Goal: Task Accomplishment & Management: Complete application form

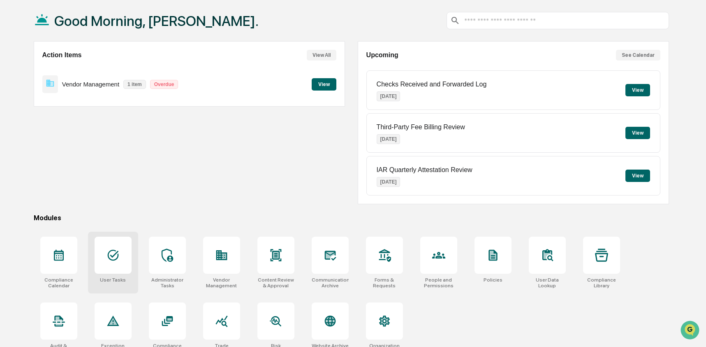
click at [121, 263] on div at bounding box center [113, 254] width 37 height 37
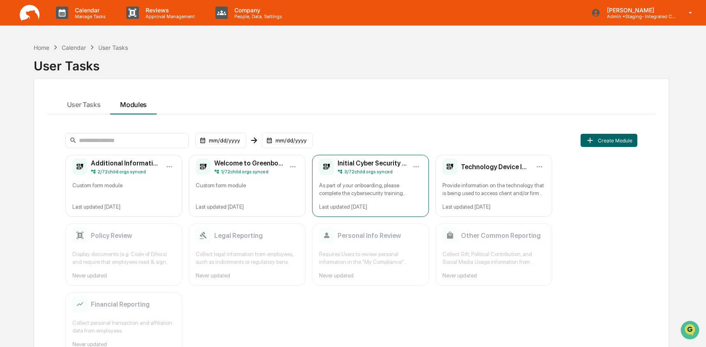
click at [369, 187] on div "As part of your onboarding, please complete the cybersecurity training module. …" at bounding box center [370, 189] width 103 height 16
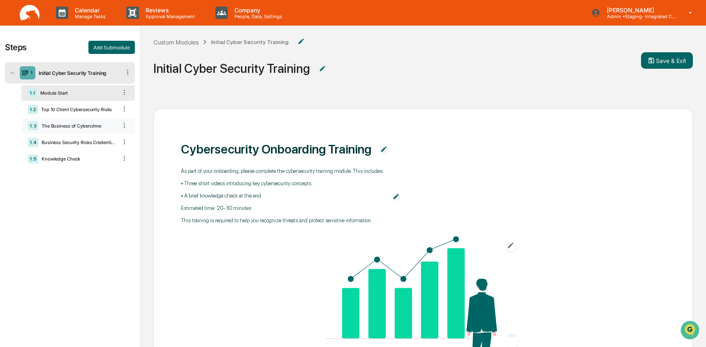
click at [60, 129] on div "The Business of Cybercrime" at bounding box center [77, 126] width 79 height 6
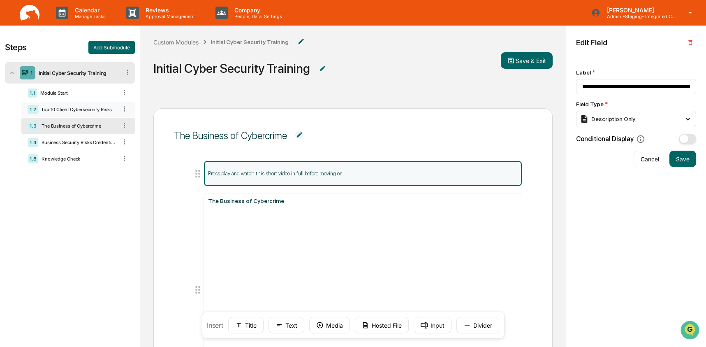
click at [69, 107] on div "Top 10 Client Cybersecurity Risks" at bounding box center [77, 109] width 79 height 6
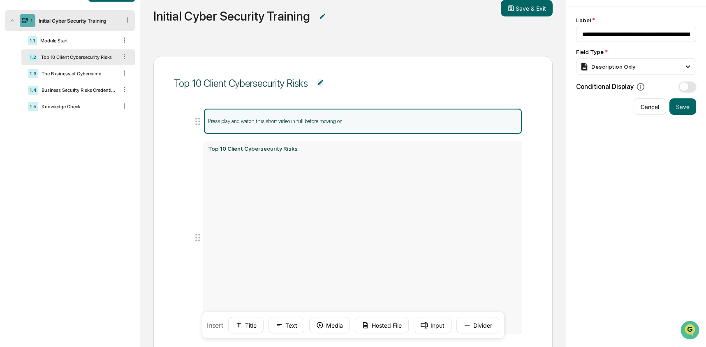
scroll to position [62, 0]
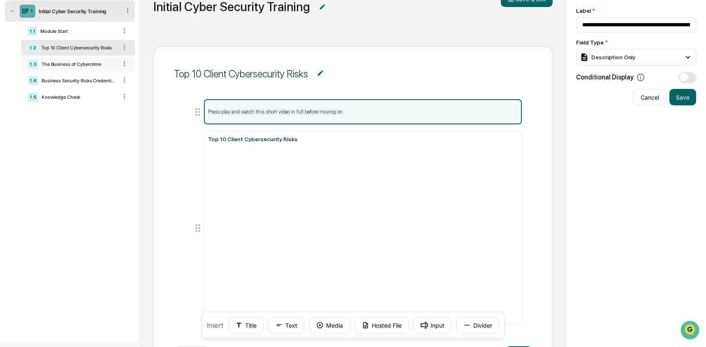
click at [84, 65] on div "The Business of Cybercrime" at bounding box center [77, 64] width 79 height 6
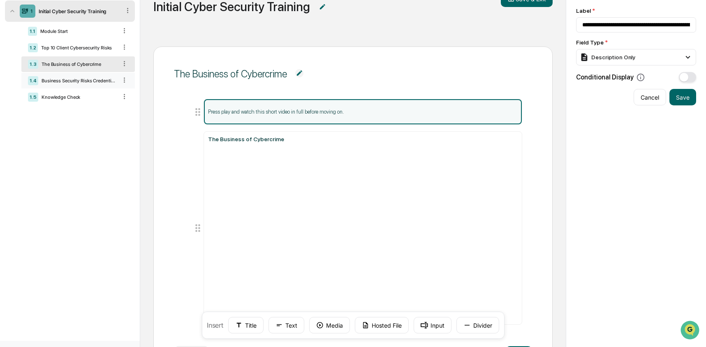
click at [62, 79] on div "Business Security Risks Credential Attacks & Account Takeover Explained" at bounding box center [77, 81] width 79 height 6
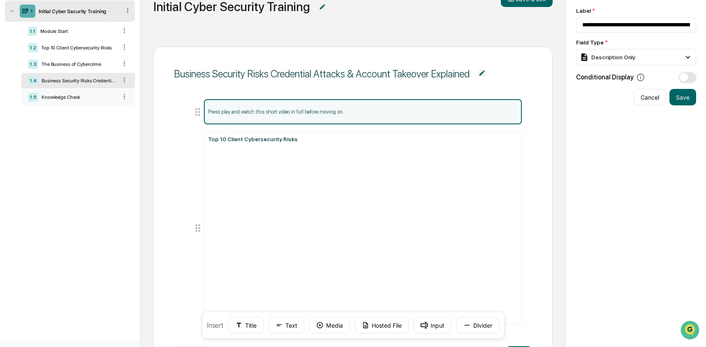
click at [51, 103] on div "1.5 Knowledge Check" at bounding box center [77, 97] width 113 height 16
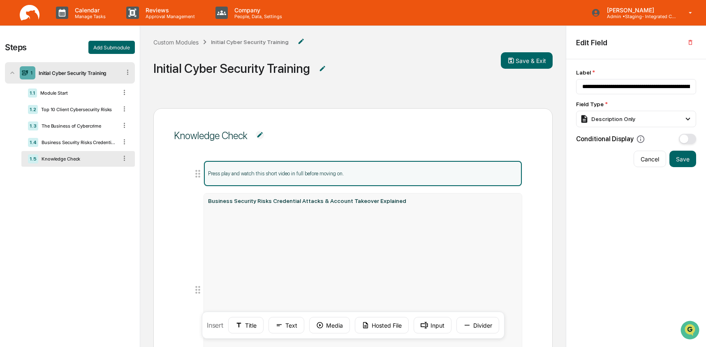
scroll to position [108, 0]
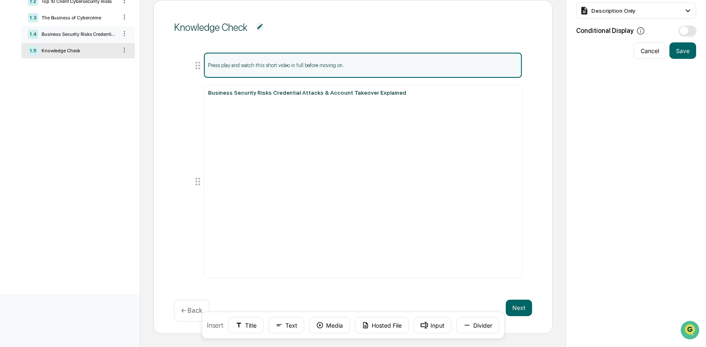
click at [53, 34] on div "Business Security Risks Credential Attacks & Account Takeover Explained" at bounding box center [77, 34] width 79 height 6
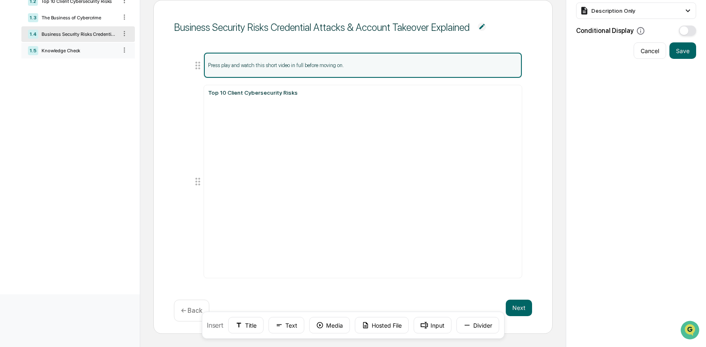
click at [68, 53] on div "Knowledge Check" at bounding box center [77, 51] width 79 height 6
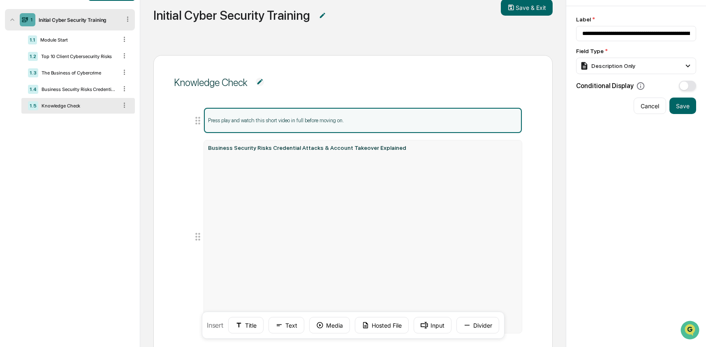
scroll to position [54, 0]
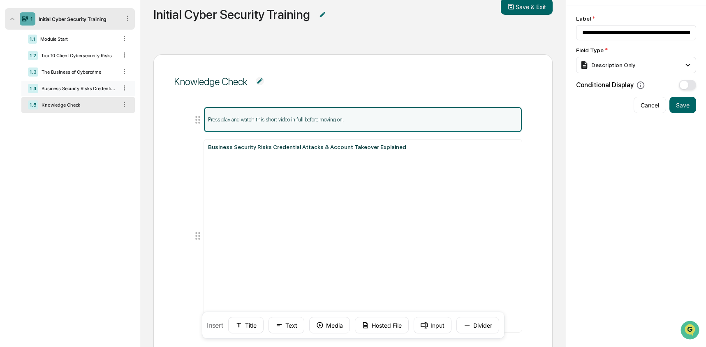
click at [80, 87] on div "Business Security Risks Credential Attacks & Account Takeover Explained" at bounding box center [77, 89] width 79 height 6
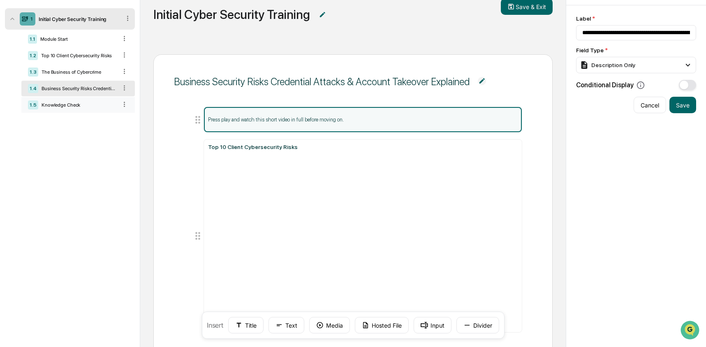
click at [97, 109] on div "1.5 Knowledge Check" at bounding box center [77, 105] width 113 height 16
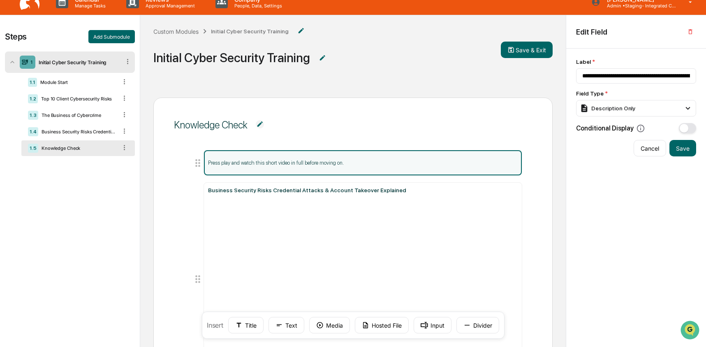
scroll to position [12, 0]
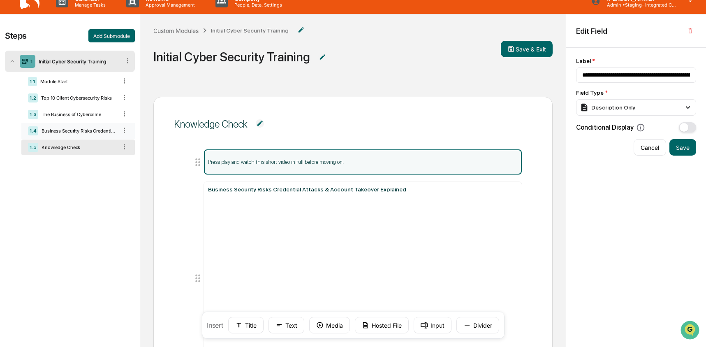
click at [74, 132] on div "Business Security Risks Credential Attacks & Account Takeover Explained" at bounding box center [77, 131] width 79 height 6
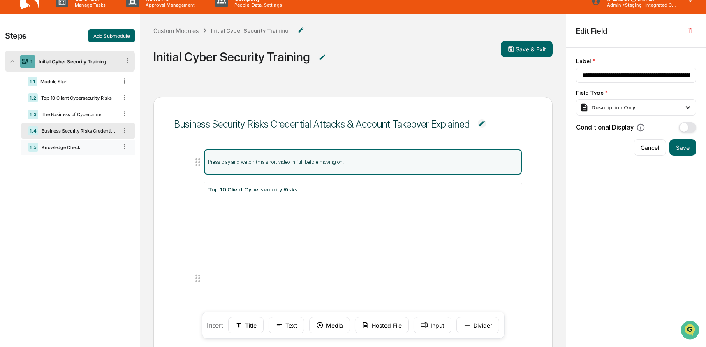
click at [62, 150] on div "Knowledge Check" at bounding box center [77, 147] width 79 height 6
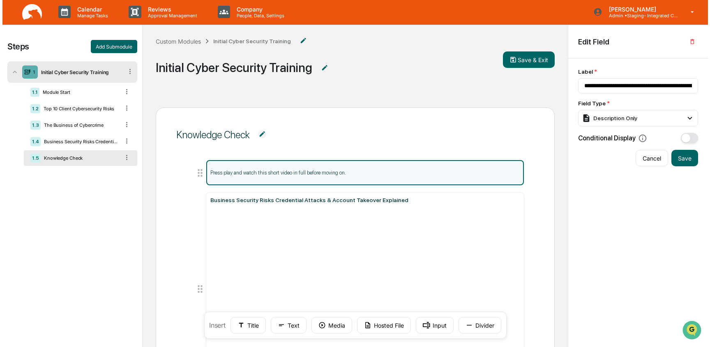
scroll to position [0, 0]
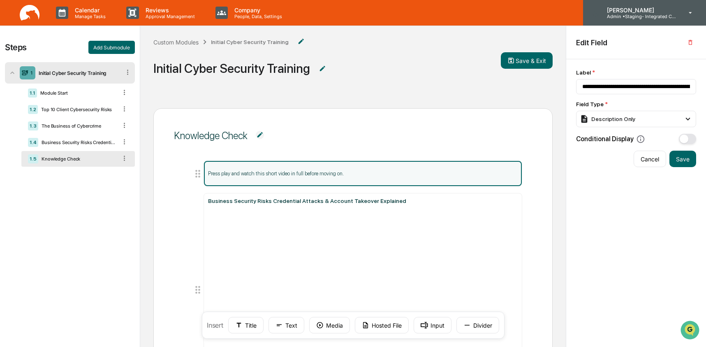
click at [648, 19] on p "Admin • Staging- Integrated Compliance Advisors" at bounding box center [638, 17] width 76 height 6
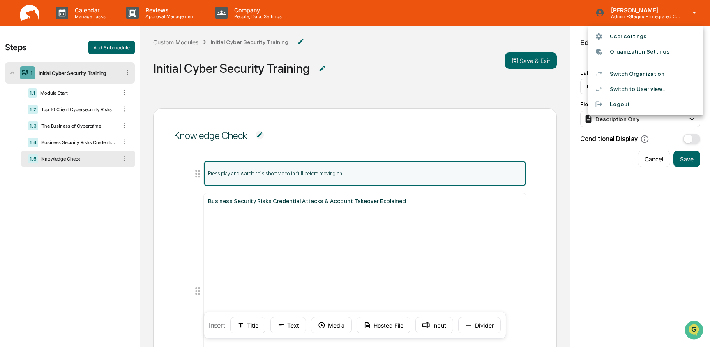
click at [638, 77] on li "Switch Organization" at bounding box center [646, 73] width 115 height 15
